Goal: Transaction & Acquisition: Book appointment/travel/reservation

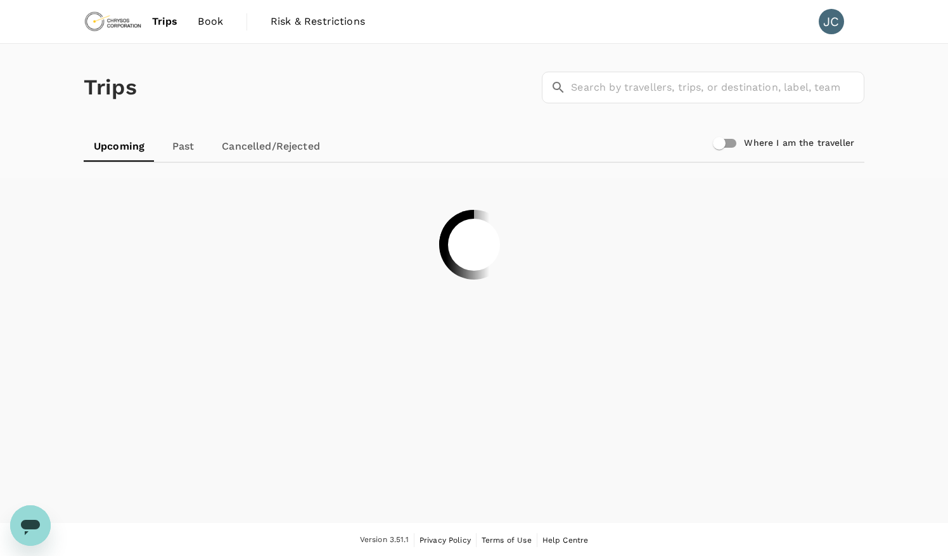
click at [117, 23] on img at bounding box center [113, 22] width 58 height 28
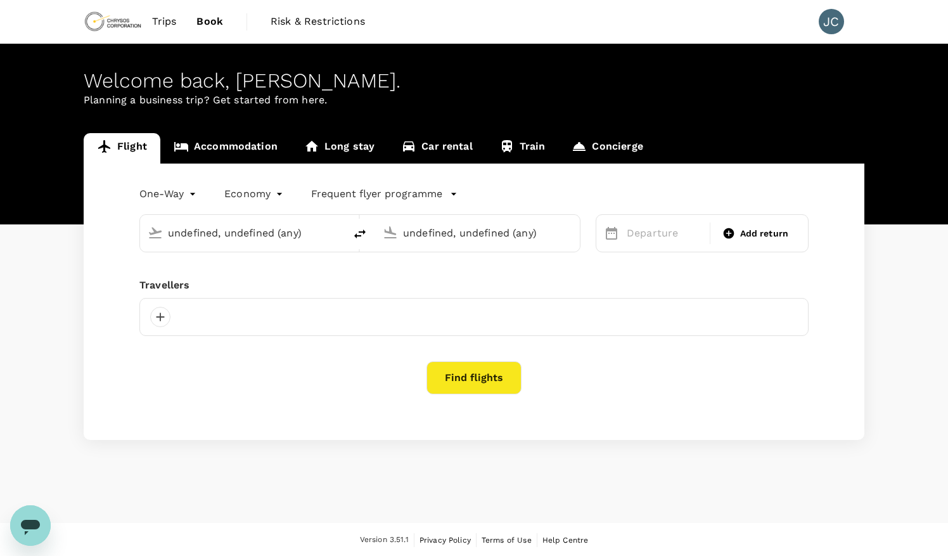
type input "[PERSON_NAME][GEOGRAPHIC_DATA][PERSON_NAME] (SYD)"
type input "Vancouver Intl (YVR)"
type input "[PERSON_NAME][GEOGRAPHIC_DATA][PERSON_NAME] (SYD)"
type input "Vancouver Intl (YVR)"
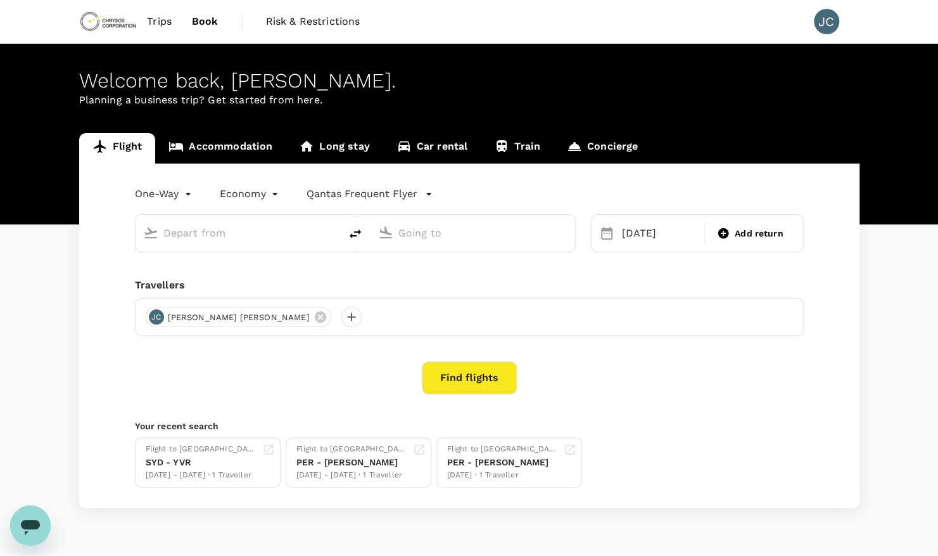
type input "[PERSON_NAME][GEOGRAPHIC_DATA][PERSON_NAME] (SYD)"
type input "Vancouver Intl (YVR)"
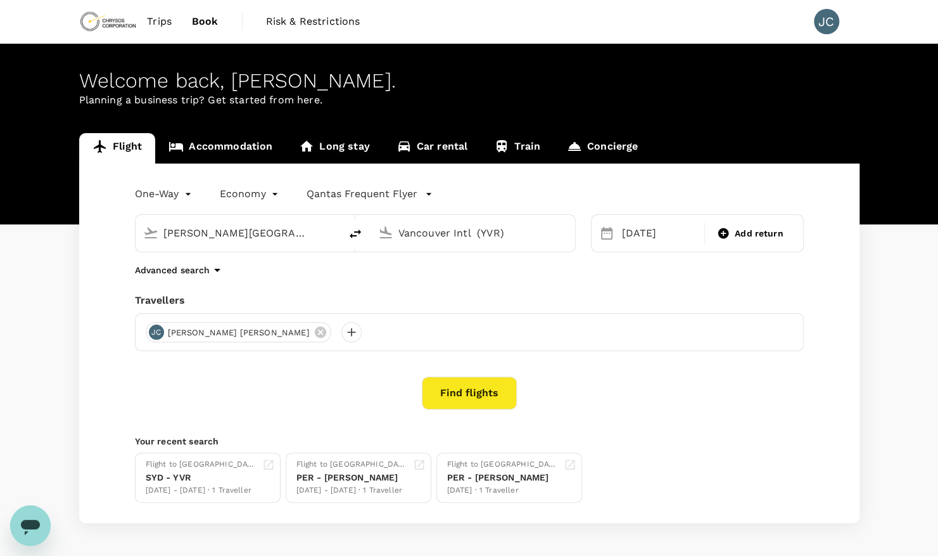
click at [225, 245] on div "[PERSON_NAME][GEOGRAPHIC_DATA][PERSON_NAME] (SYD)" at bounding box center [238, 233] width 205 height 37
click at [230, 234] on input "[PERSON_NAME][GEOGRAPHIC_DATA][PERSON_NAME] (SYD)" at bounding box center [238, 233] width 150 height 20
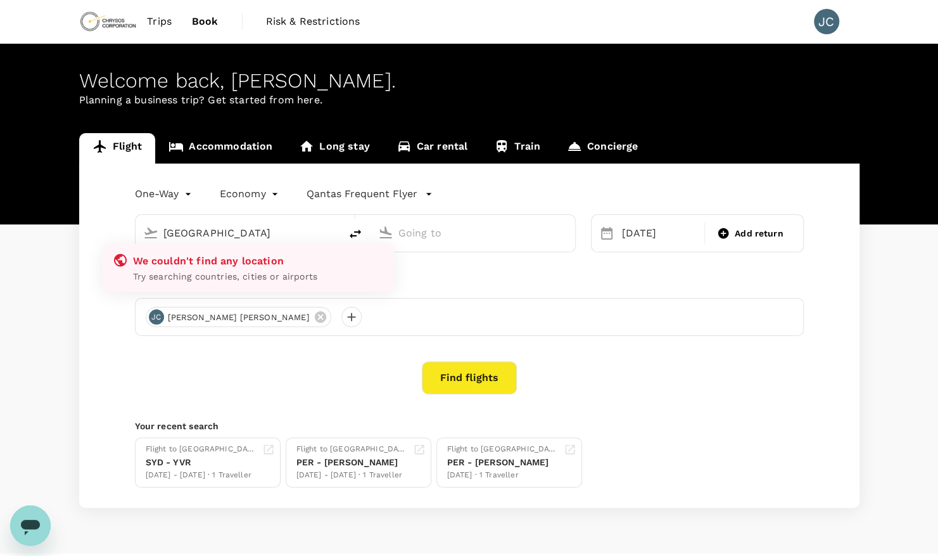
type input "[PERSON_NAME][GEOGRAPHIC_DATA][PERSON_NAME] (SYD)"
type input "Vancouver Intl (YVR)"
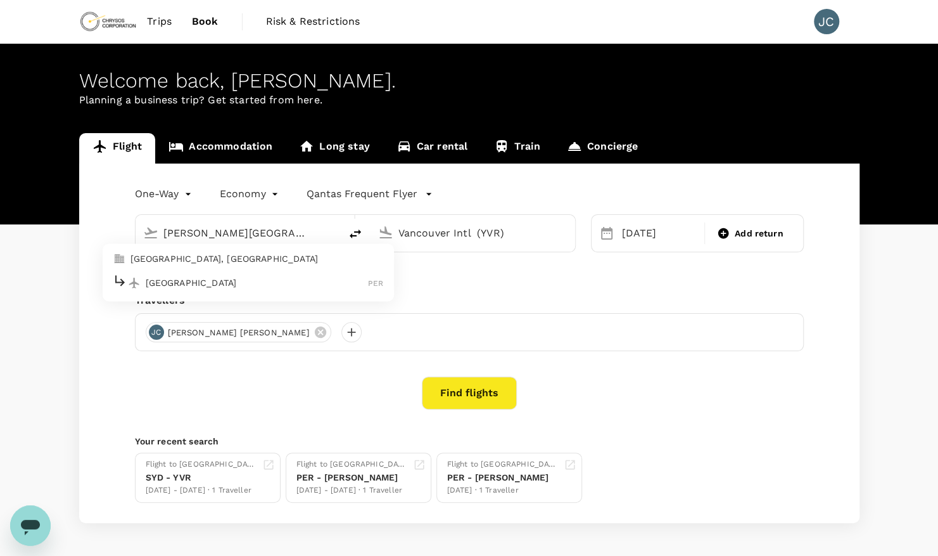
click at [261, 238] on input "[PERSON_NAME][GEOGRAPHIC_DATA][PERSON_NAME] (SYD)" at bounding box center [238, 233] width 150 height 20
click at [179, 277] on p "[GEOGRAPHIC_DATA]" at bounding box center [257, 282] width 223 height 13
type input "[GEOGRAPHIC_DATA] ([GEOGRAPHIC_DATA])"
click at [450, 228] on input "Vancouver Intl (YVR)" at bounding box center [474, 233] width 150 height 20
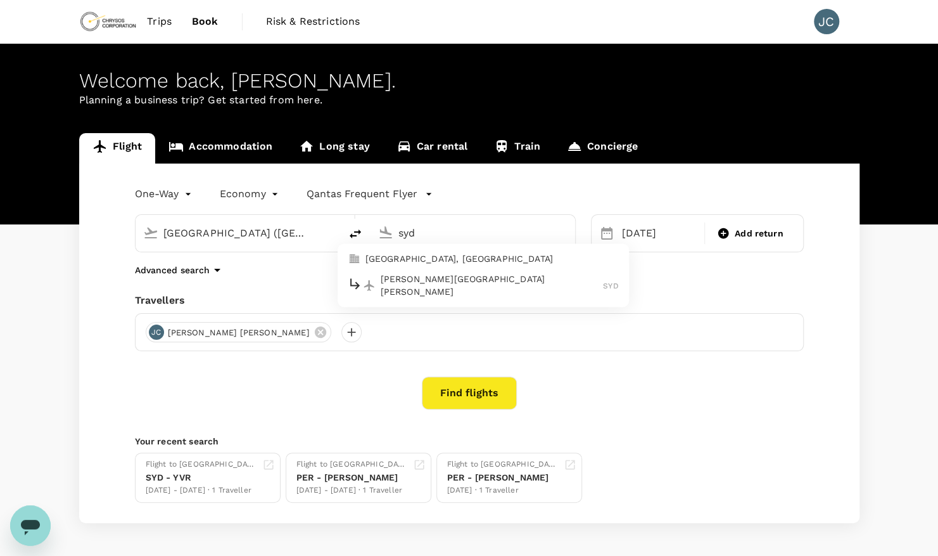
click at [412, 288] on p "[PERSON_NAME][GEOGRAPHIC_DATA][PERSON_NAME]" at bounding box center [492, 285] width 223 height 25
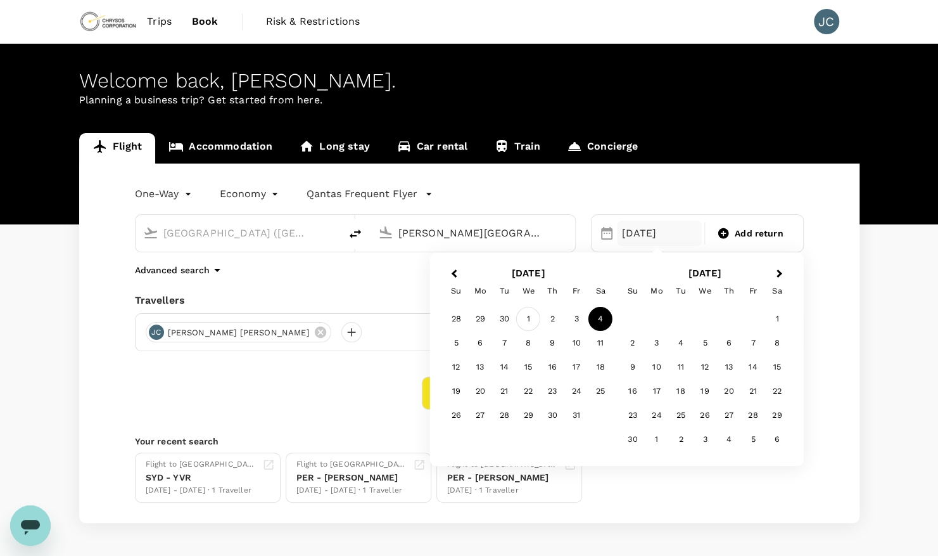
type input "[PERSON_NAME][GEOGRAPHIC_DATA][PERSON_NAME] (SYD)"
click at [528, 321] on div "1" at bounding box center [528, 319] width 24 height 24
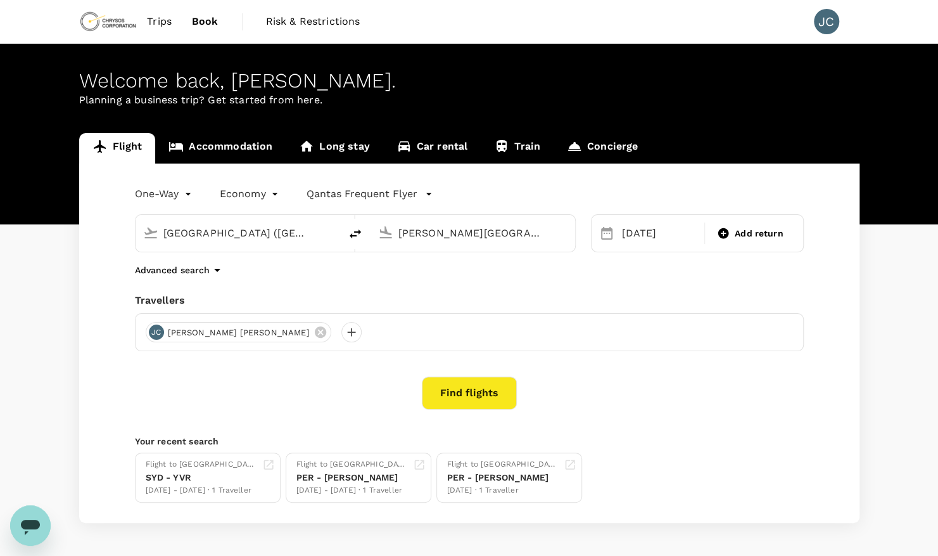
click at [461, 385] on button "Find flights" at bounding box center [469, 392] width 95 height 33
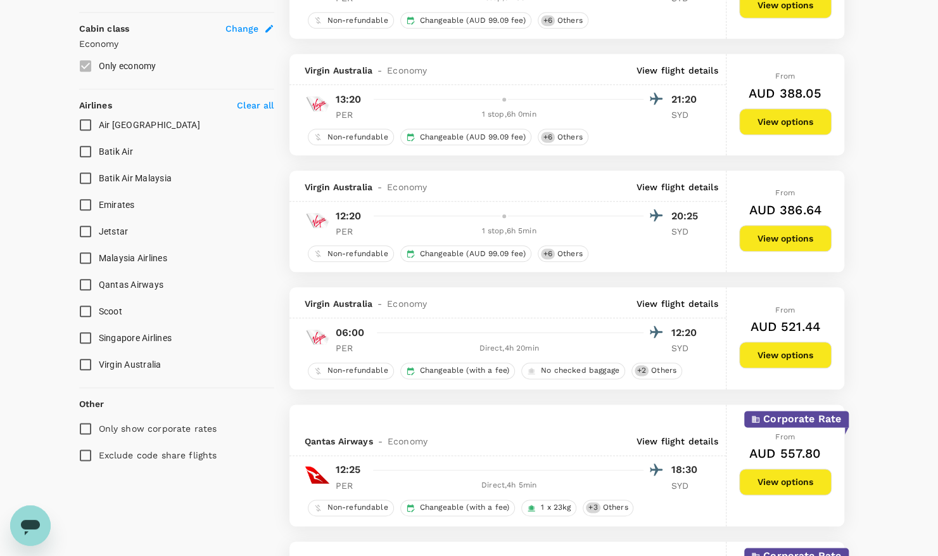
scroll to position [760, 0]
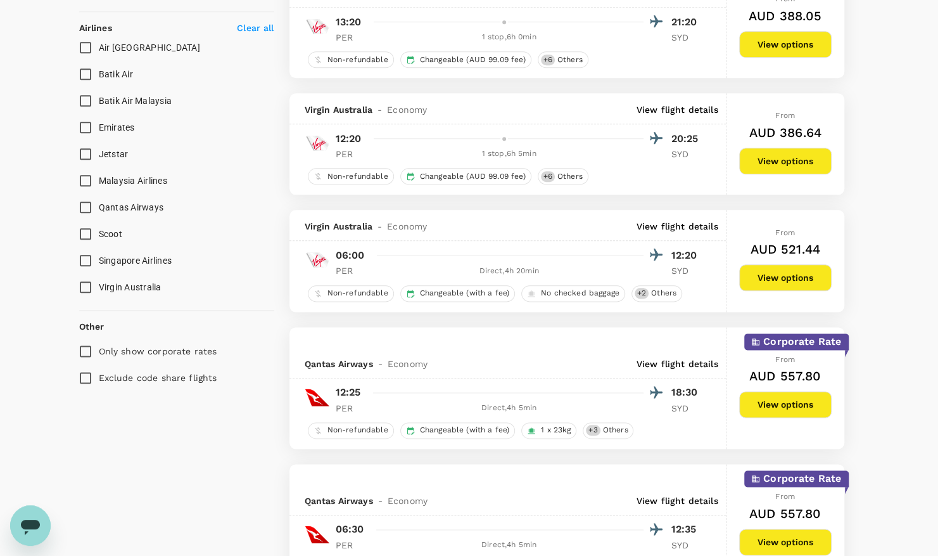
click at [106, 207] on span "Qantas Airways" at bounding box center [131, 207] width 65 height 10
click at [99, 207] on input "Qantas Airways" at bounding box center [85, 207] width 27 height 27
checkbox input "true"
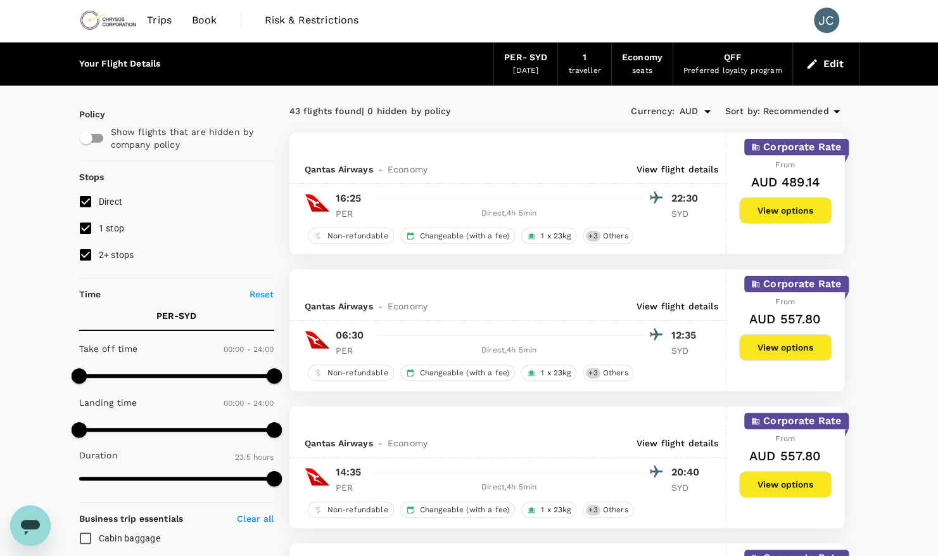
scroll to position [0, 0]
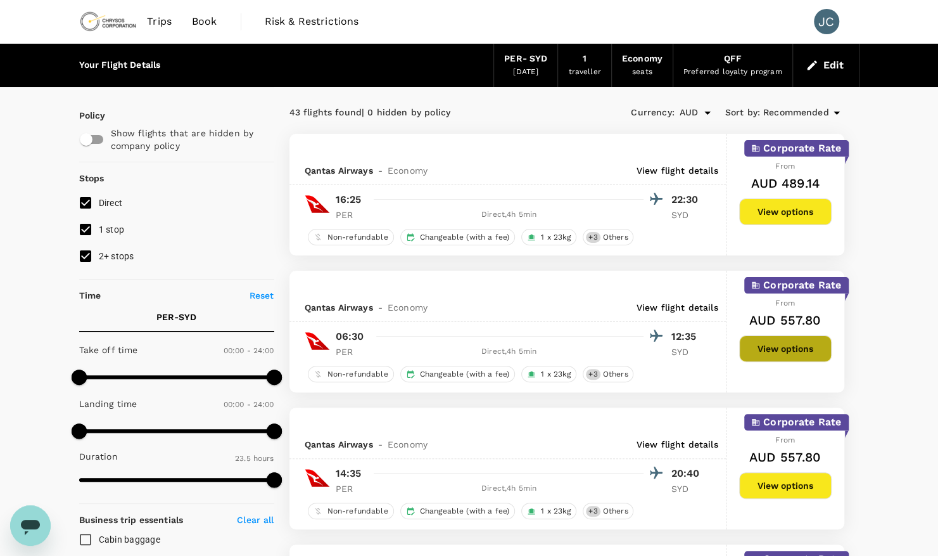
click at [777, 346] on button "View options" at bounding box center [785, 348] width 92 height 27
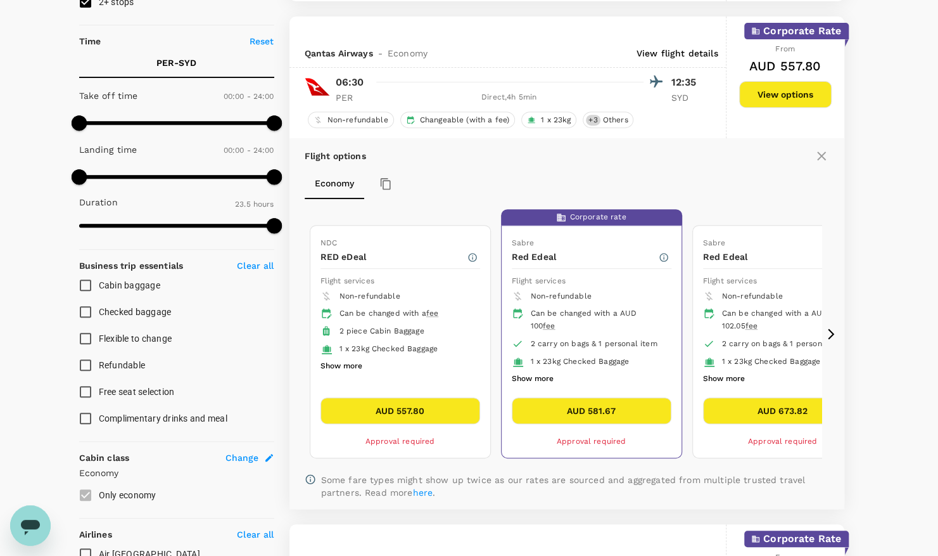
scroll to position [270, 0]
